Goal: Task Accomplishment & Management: Complete application form

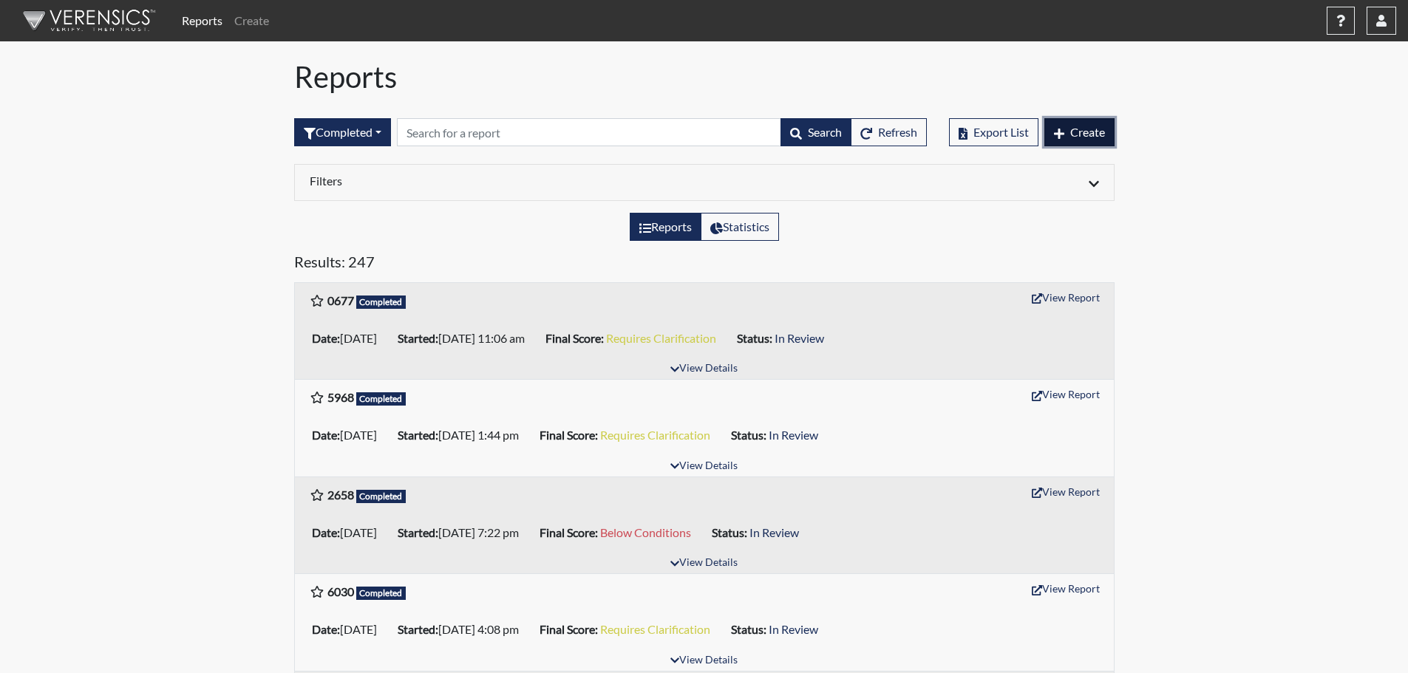
click at [1072, 129] on span "Create" at bounding box center [1087, 132] width 35 height 14
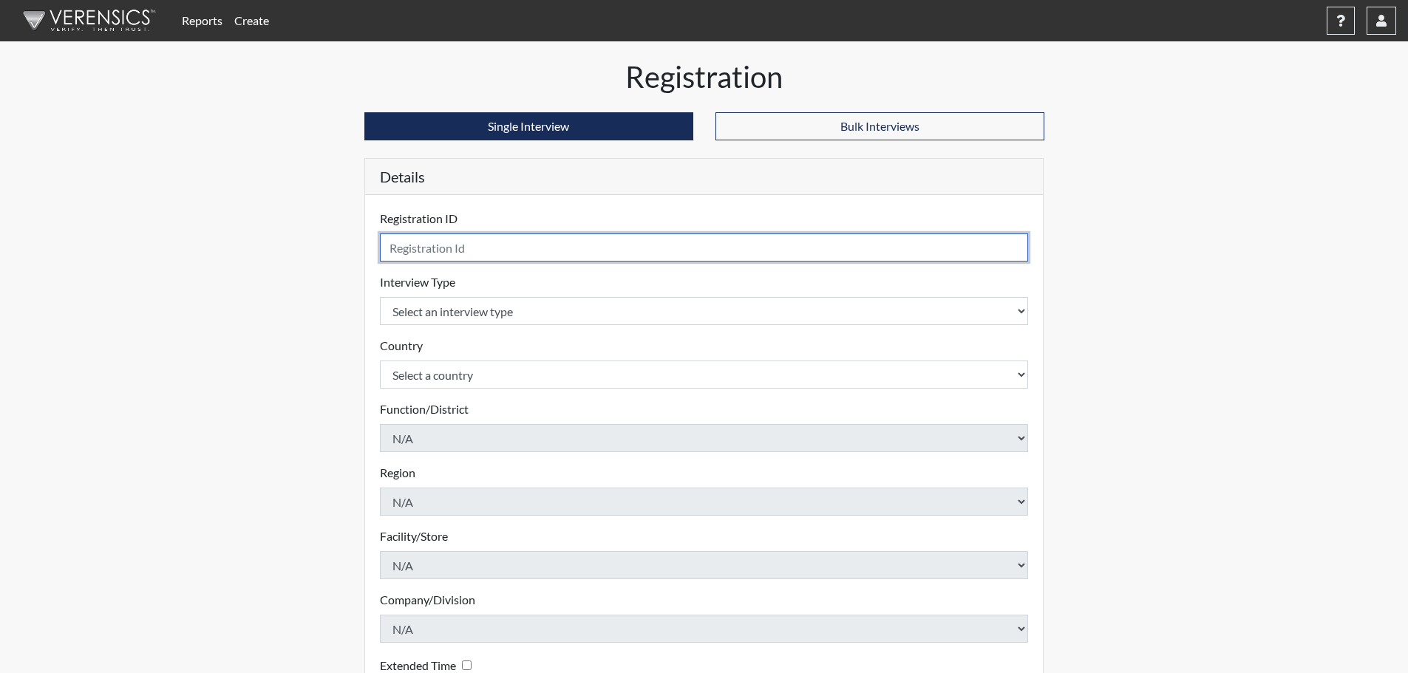
click at [531, 250] on input "text" at bounding box center [704, 247] width 649 height 28
type input "0947"
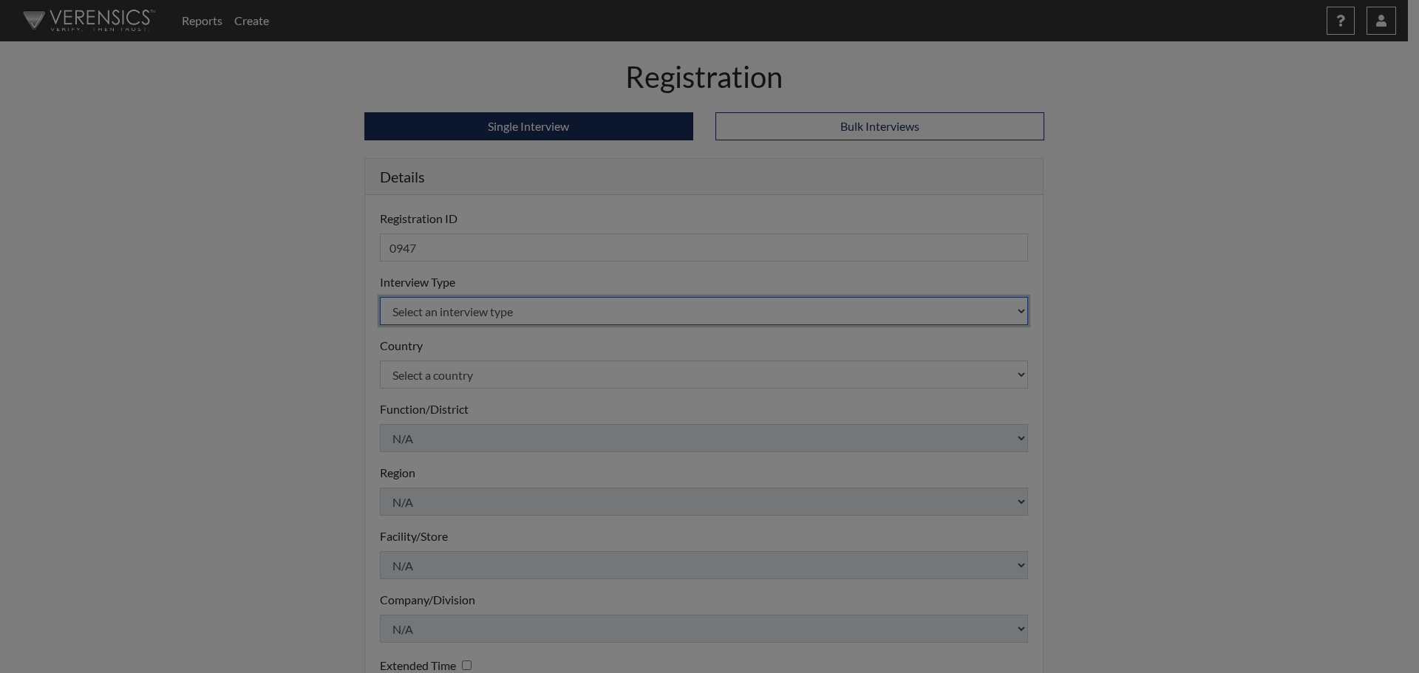
click at [474, 313] on body "Reports Create Help Center × Verensics Best Practices How to successfully use t…" at bounding box center [709, 336] width 1419 height 673
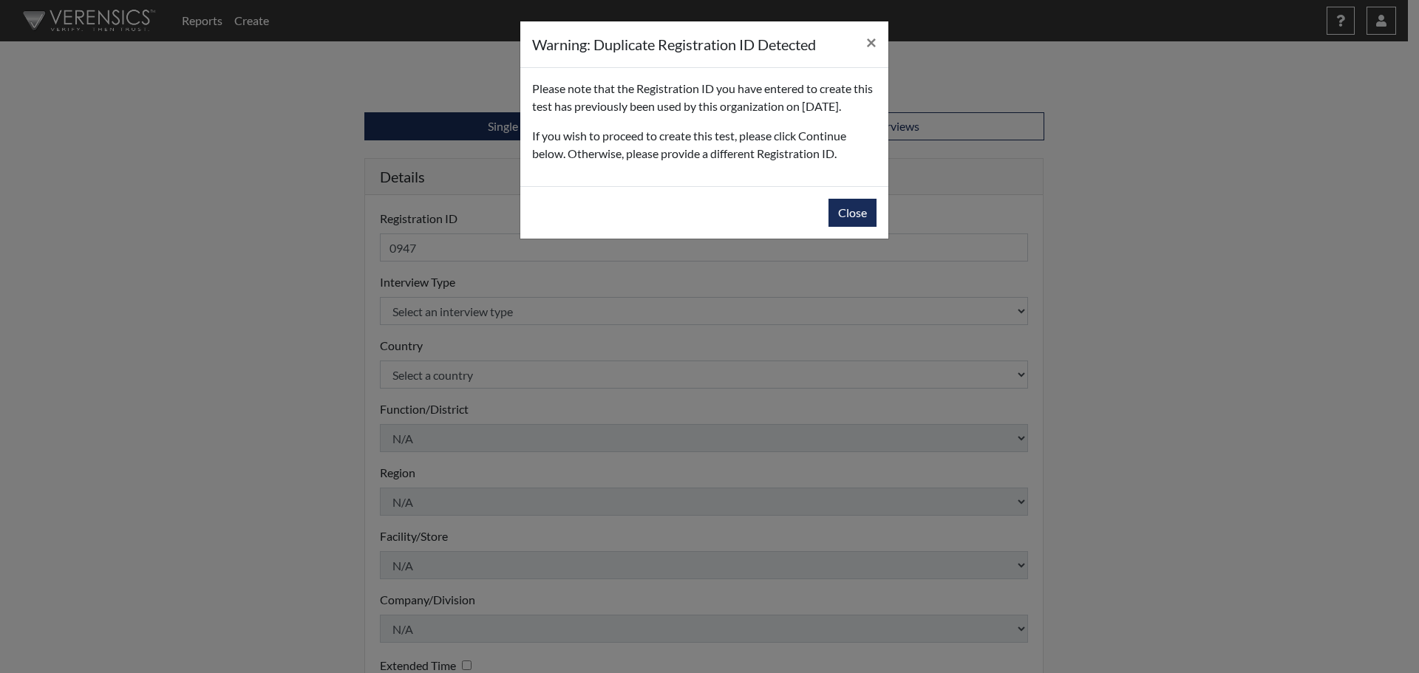
click at [477, 330] on div "Warning: Duplicate Registration ID Detected × Please note that the Registration…" at bounding box center [709, 336] width 1419 height 673
click at [861, 227] on button "Close" at bounding box center [852, 213] width 48 height 28
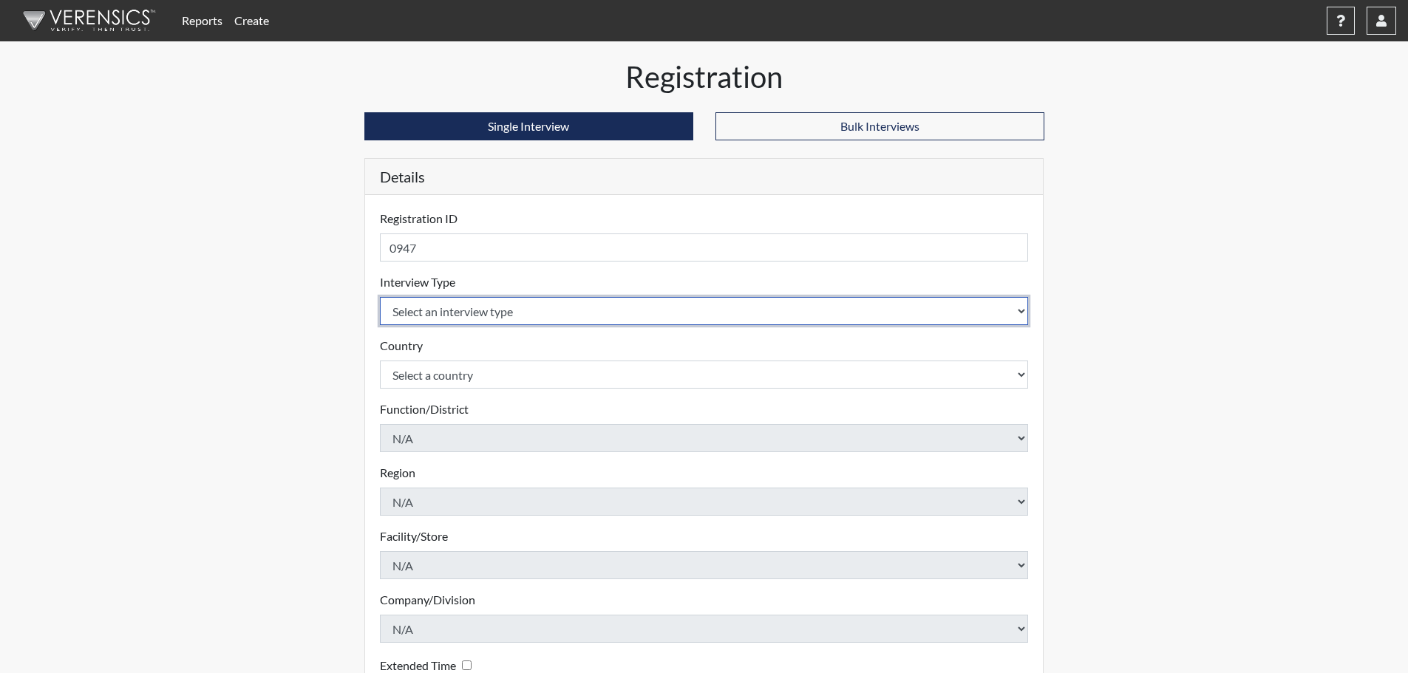
click at [565, 318] on select "Select an interview type Pre-Employment" at bounding box center [704, 311] width 649 height 28
select select "c2470aee-a530-11ea-a930-026c882af335"
click at [380, 297] on select "Select an interview type Pre-Employment" at bounding box center [704, 311] width 649 height 28
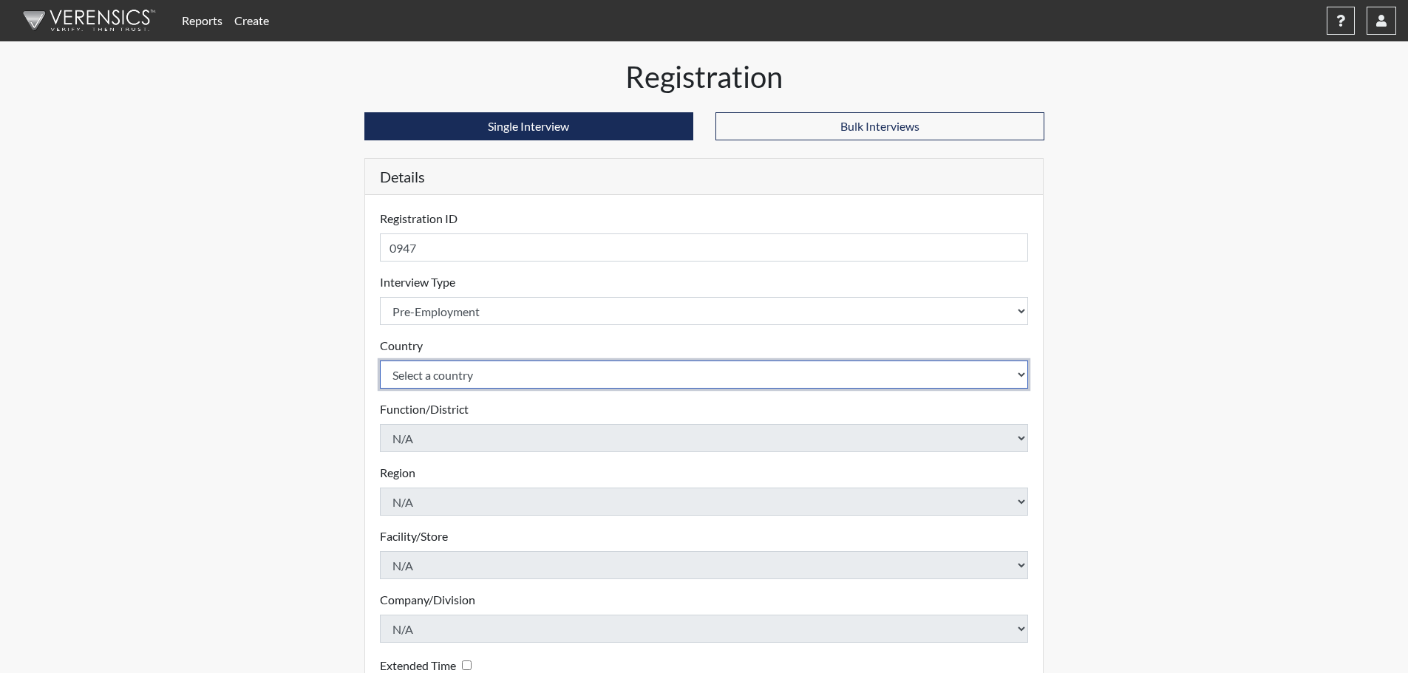
click at [554, 387] on select "Select a country [GEOGRAPHIC_DATA] [GEOGRAPHIC_DATA]" at bounding box center [704, 375] width 649 height 28
select select "united-states-of-[GEOGRAPHIC_DATA]"
click at [380, 361] on select "Select a country [GEOGRAPHIC_DATA] [GEOGRAPHIC_DATA]" at bounding box center [704, 375] width 649 height 28
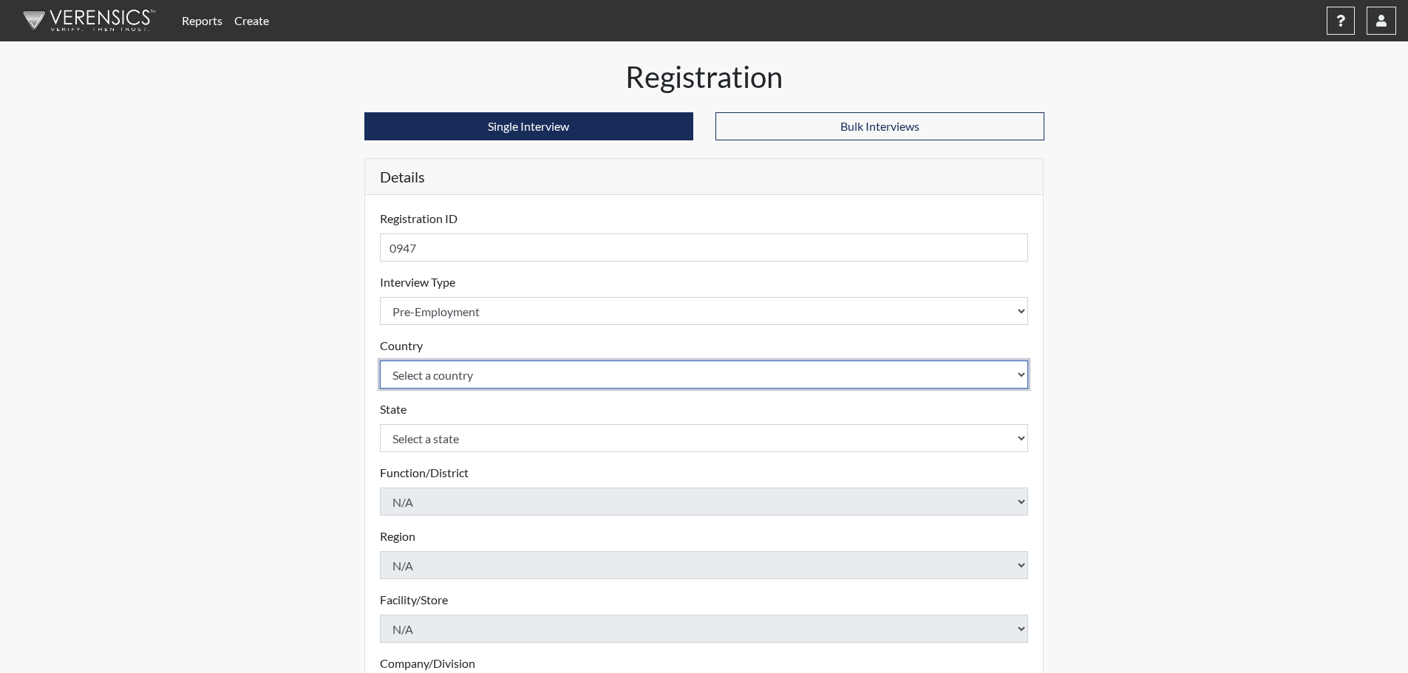
scroll to position [222, 0]
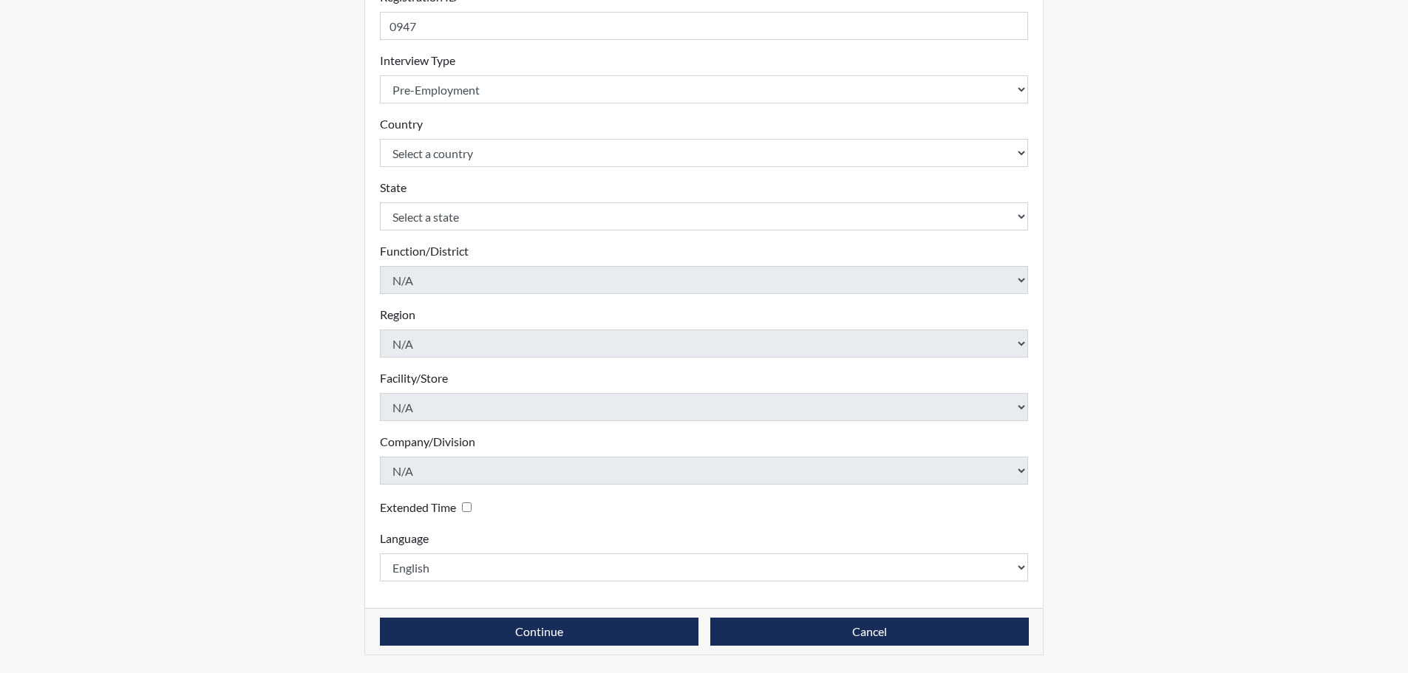
click at [624, 612] on div "Continue Cancel" at bounding box center [704, 631] width 678 height 47
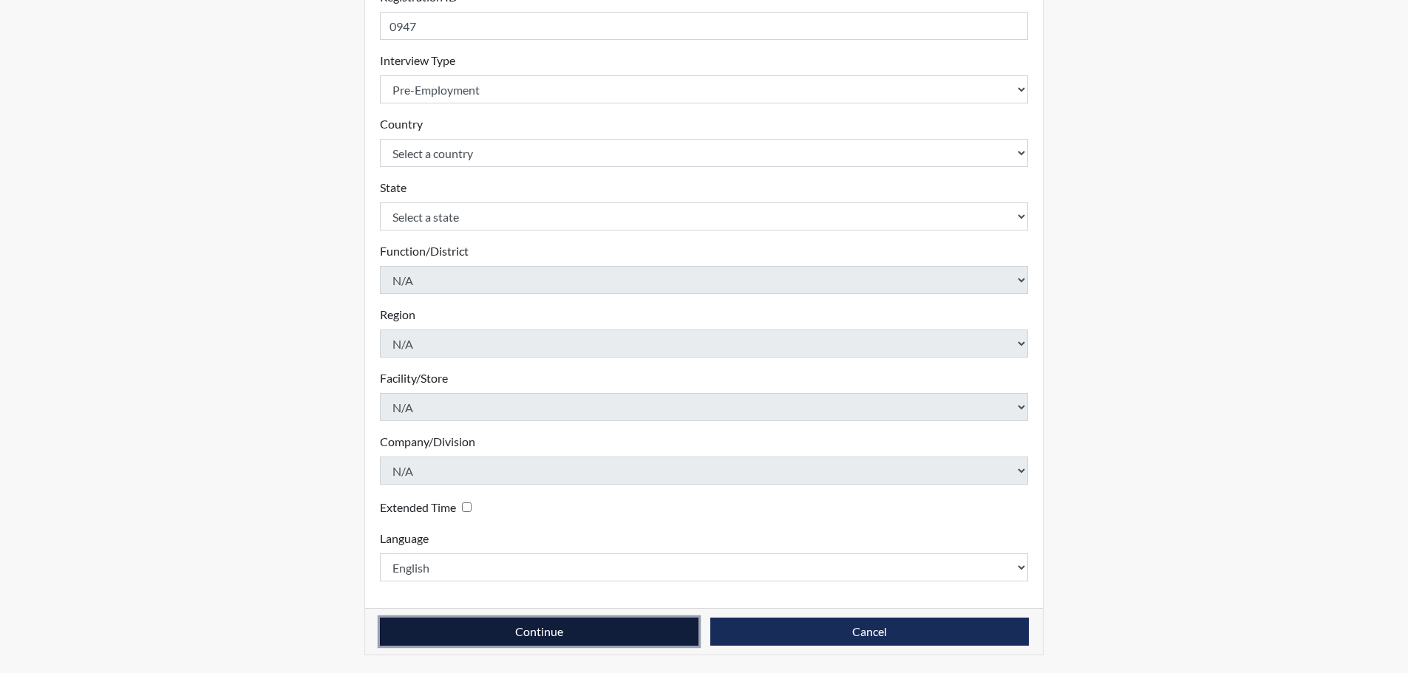
click at [635, 638] on button "Continue" at bounding box center [539, 632] width 318 height 28
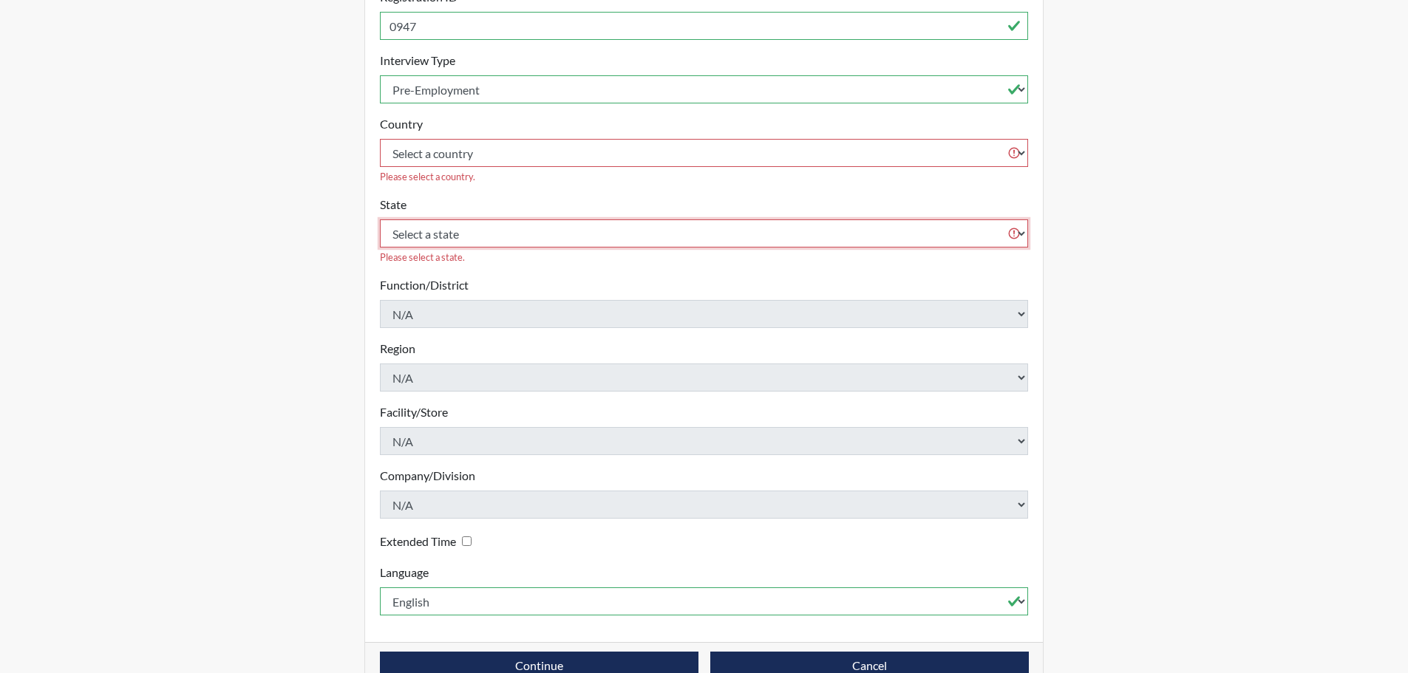
click at [561, 219] on select "Select a state [US_STATE] [US_STATE] [US_STATE] [US_STATE] [US_STATE] [US_STATE…" at bounding box center [704, 233] width 649 height 28
select select "CT"
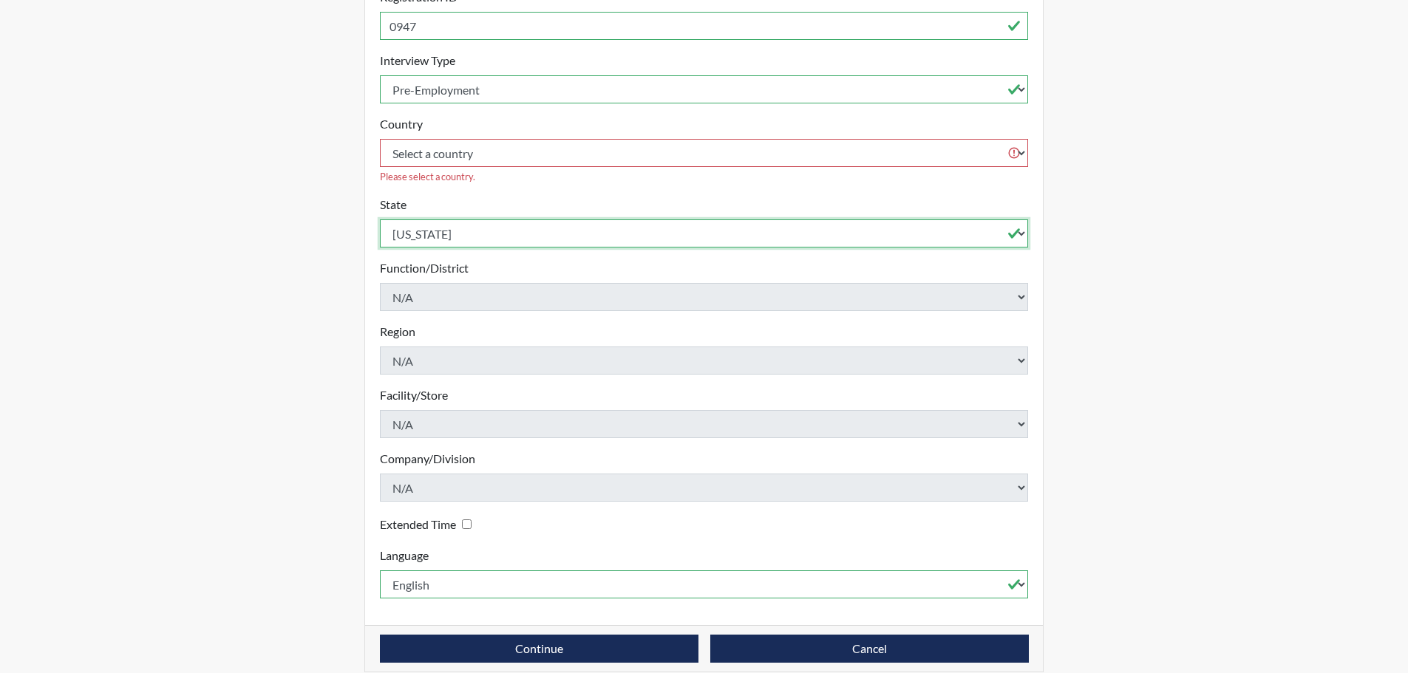
click at [380, 219] on select "Select a state [US_STATE] [US_STATE] [US_STATE] [US_STATE] [US_STATE] [US_STATE…" at bounding box center [704, 233] width 649 height 28
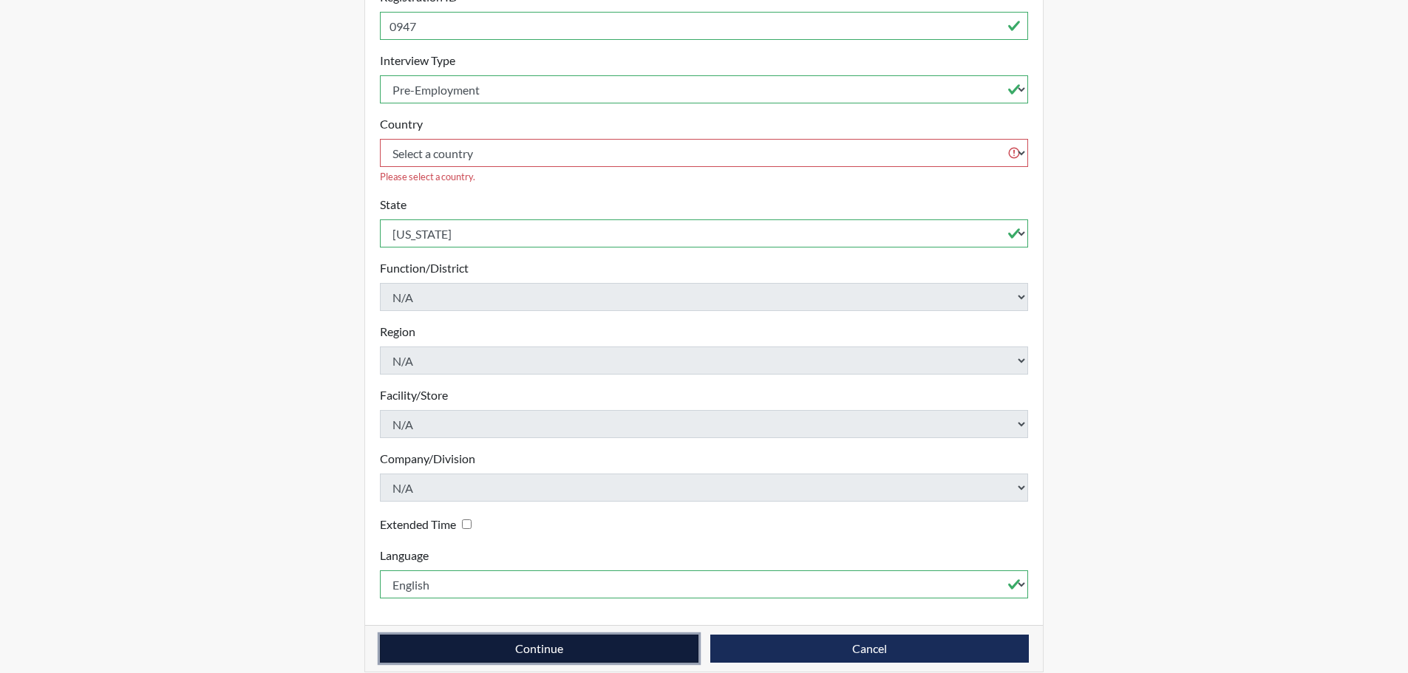
click at [624, 635] on button "Continue" at bounding box center [539, 649] width 318 height 28
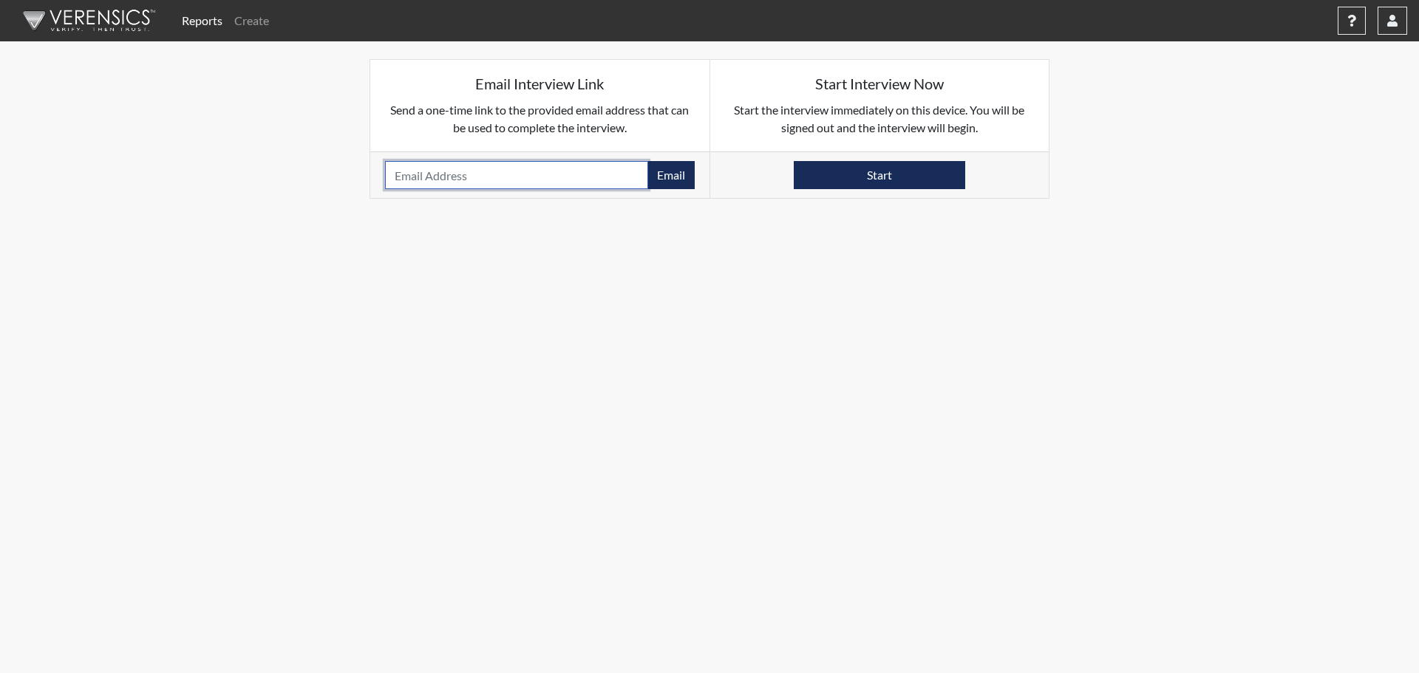
click at [488, 181] on input "email" at bounding box center [516, 175] width 263 height 28
paste input "[EMAIL_ADDRESS][DOMAIN_NAME]"
type input "[EMAIL_ADDRESS][DOMAIN_NAME]"
click at [661, 177] on button "Email" at bounding box center [670, 175] width 47 height 28
